Goal: Task Accomplishment & Management: Complete application form

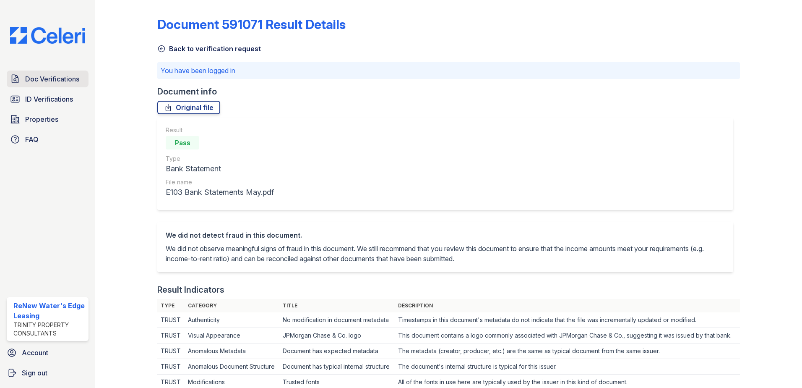
click at [47, 76] on span "Doc Verifications" at bounding box center [52, 79] width 54 height 10
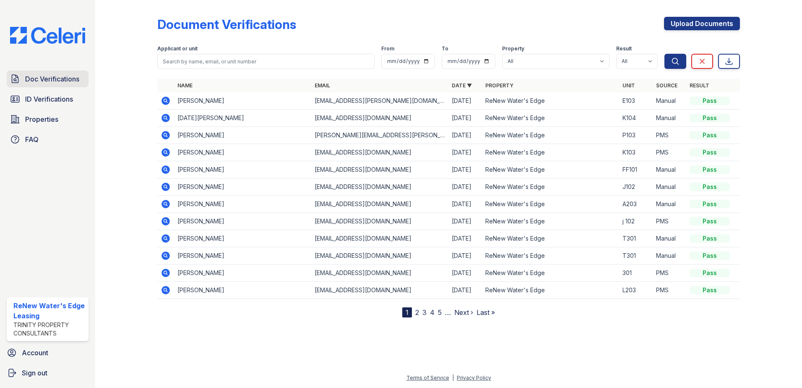
click at [44, 77] on span "Doc Verifications" at bounding box center [52, 79] width 54 height 10
click at [723, 25] on link "Upload Documents" at bounding box center [702, 23] width 76 height 13
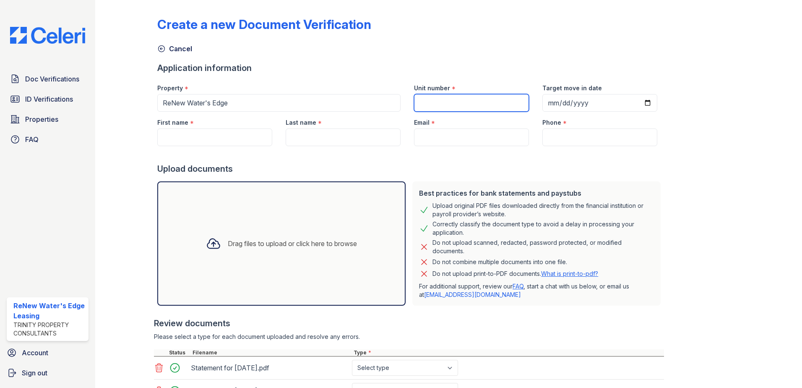
click at [494, 105] on input "Unit number" at bounding box center [471, 103] width 115 height 18
type input "P203"
type input "N"
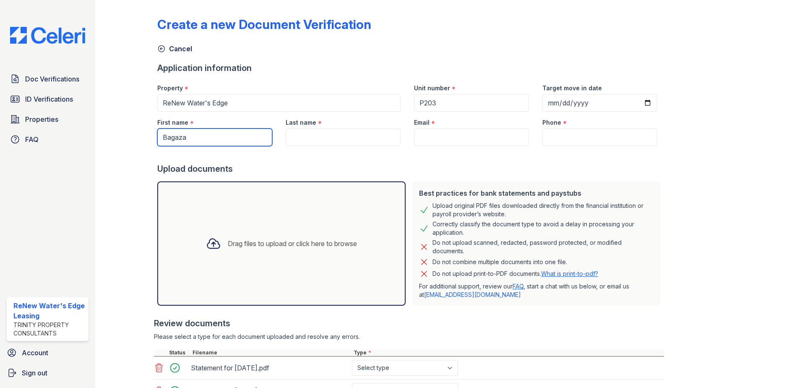
type input "Bagaza"
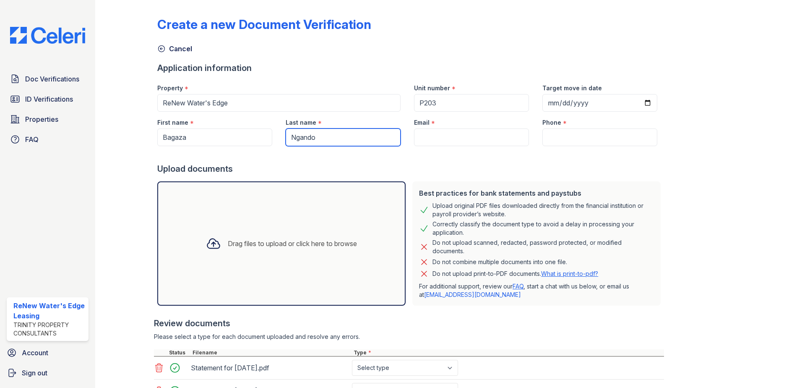
type input "Ngando"
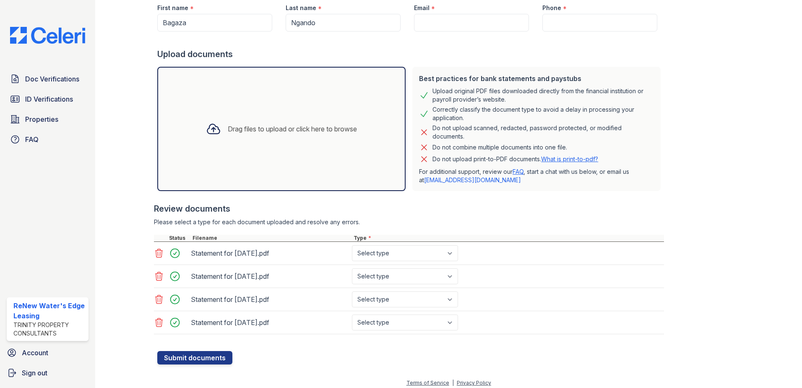
scroll to position [120, 0]
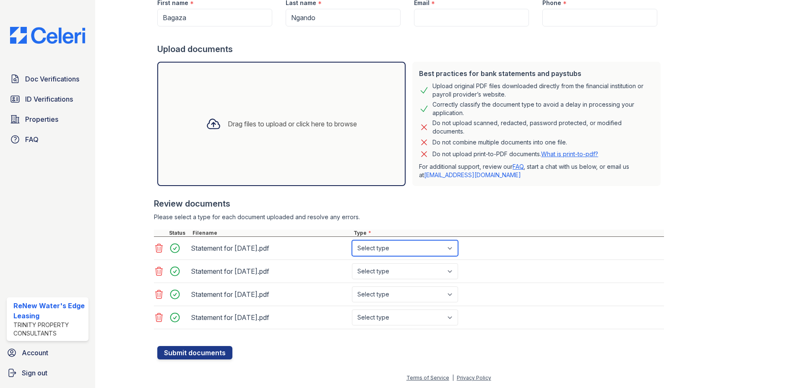
click at [446, 248] on select "Select type Paystub Bank Statement Offer Letter Tax Documents Benefit Award Let…" at bounding box center [405, 248] width 106 height 16
select select "paystub"
click at [352, 240] on select "Select type Paystub Bank Statement Offer Letter Tax Documents Benefit Award Let…" at bounding box center [405, 248] width 106 height 16
click at [429, 269] on select "Select type Paystub Bank Statement Offer Letter Tax Documents Benefit Award Let…" at bounding box center [405, 271] width 106 height 16
select select "paystub"
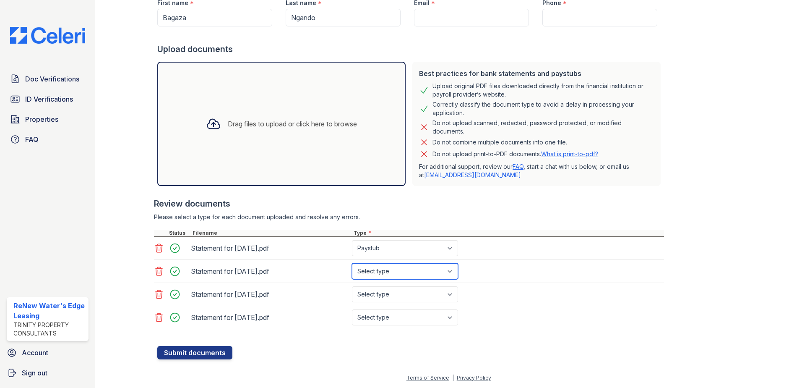
click at [352, 263] on select "Select type Paystub Bank Statement Offer Letter Tax Documents Benefit Award Let…" at bounding box center [405, 271] width 106 height 16
click at [411, 298] on select "Select type Paystub Bank Statement Offer Letter Tax Documents Benefit Award Let…" at bounding box center [405, 294] width 106 height 16
select select "paystub"
click at [352, 286] on select "Select type Paystub Bank Statement Offer Letter Tax Documents Benefit Award Let…" at bounding box center [405, 294] width 106 height 16
click at [398, 319] on select "Select type Paystub Bank Statement Offer Letter Tax Documents Benefit Award Let…" at bounding box center [405, 317] width 106 height 16
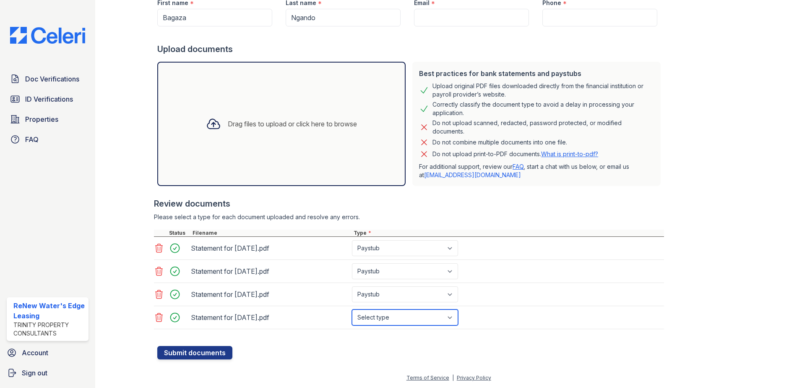
select select "paystub"
click at [352, 309] on select "Select type Paystub Bank Statement Offer Letter Tax Documents Benefit Award Let…" at bounding box center [405, 317] width 106 height 16
click at [198, 349] on button "Submit documents" at bounding box center [194, 352] width 75 height 13
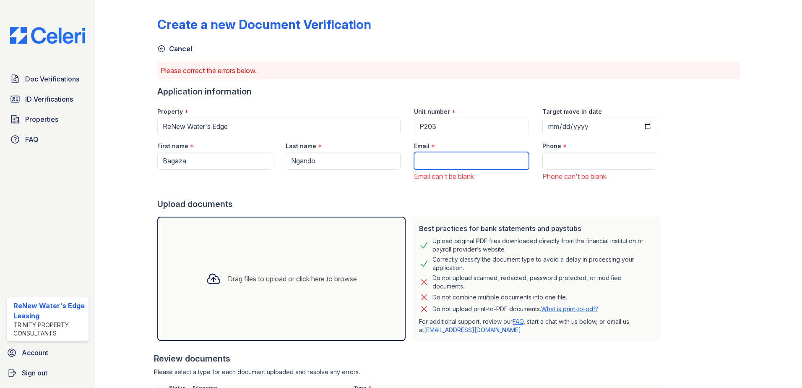
click at [440, 166] on input "Email" at bounding box center [471, 161] width 115 height 18
type input "nyamahirwe234@gmail.com"
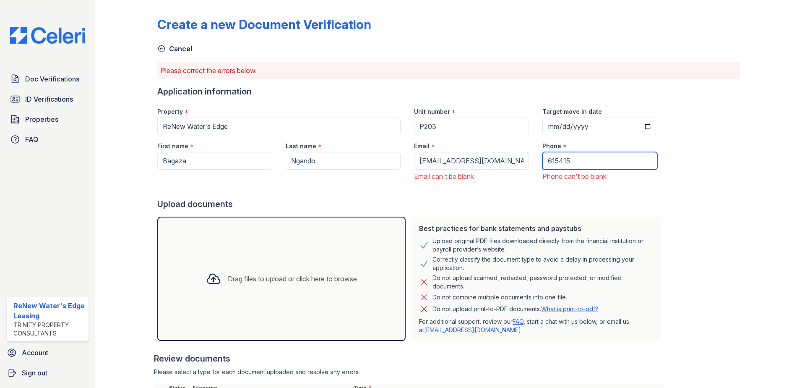
type input "6154157606"
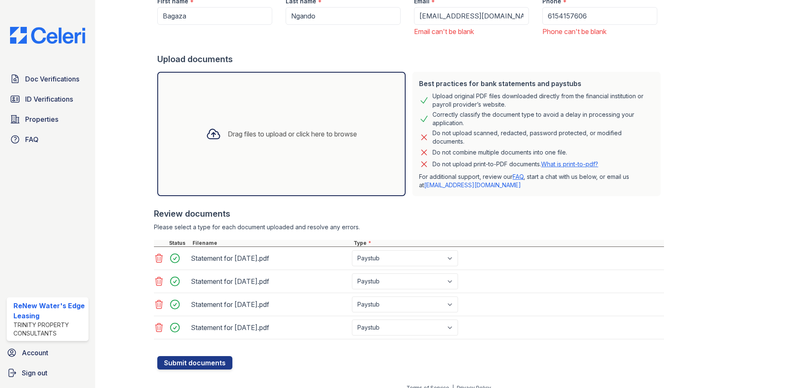
scroll to position [155, 0]
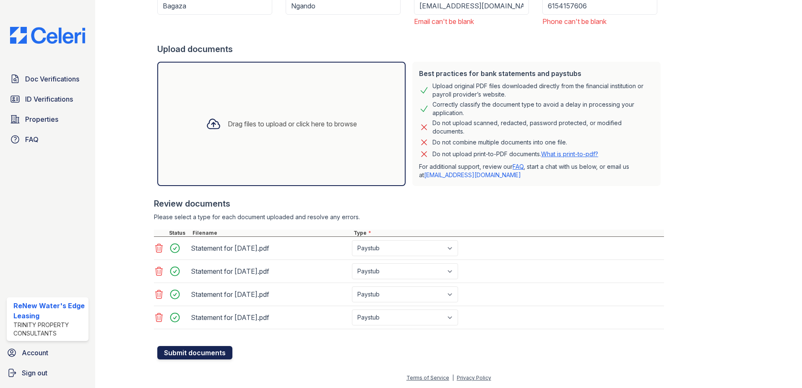
click at [204, 355] on button "Submit documents" at bounding box center [194, 352] width 75 height 13
